Goal: Download file/media

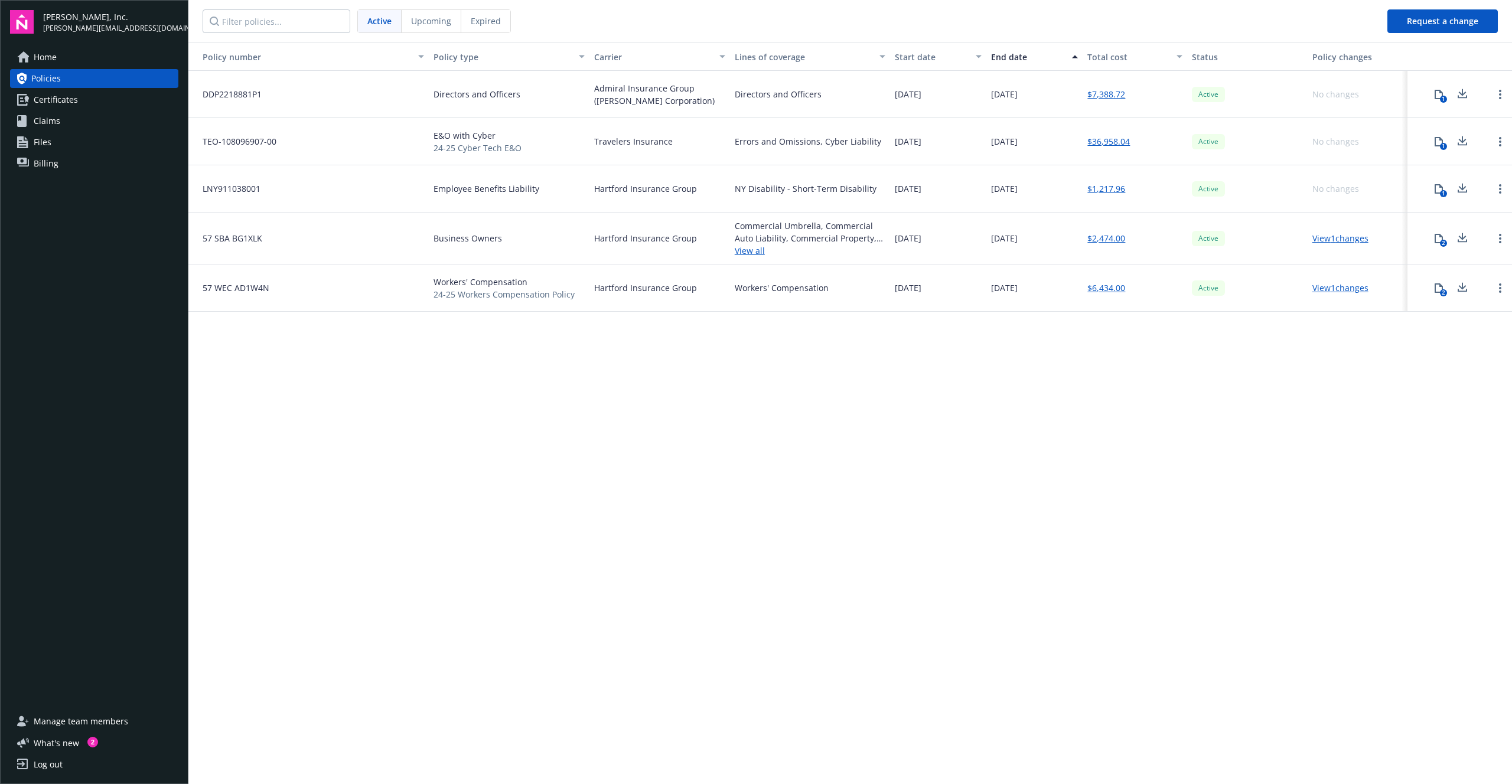
click at [809, 138] on div "Errors and Omissions, Cyber Liability" at bounding box center [808, 141] width 147 height 12
click at [1441, 143] on icon at bounding box center [1439, 141] width 9 height 9
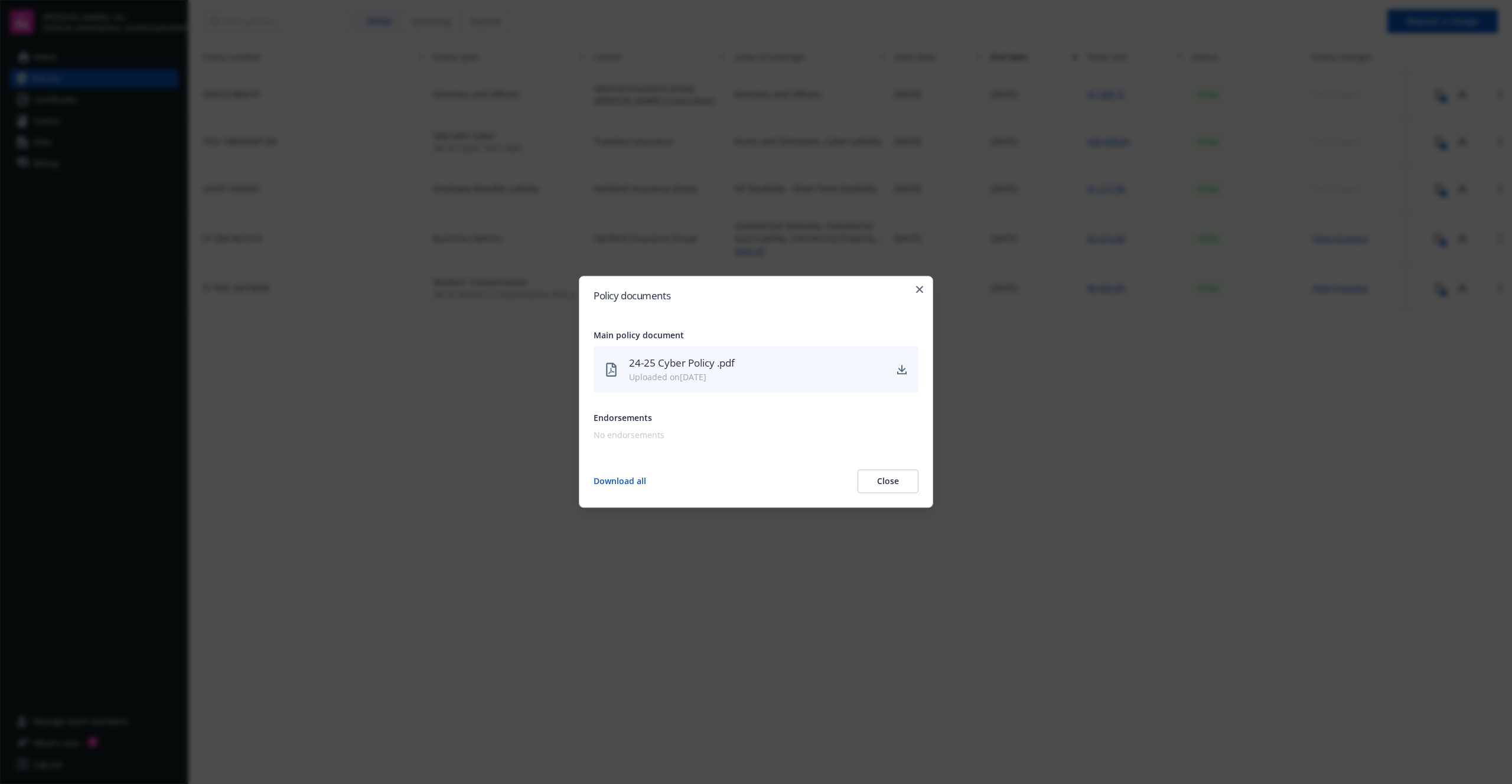
click at [901, 369] on icon "download" at bounding box center [902, 369] width 9 height 9
click at [897, 367] on icon "download" at bounding box center [902, 369] width 9 height 9
